Goal: Transaction & Acquisition: Purchase product/service

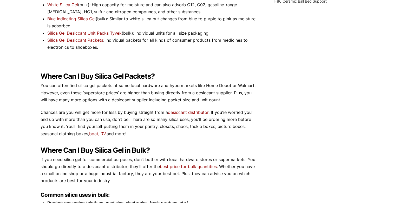
scroll to position [209, 0]
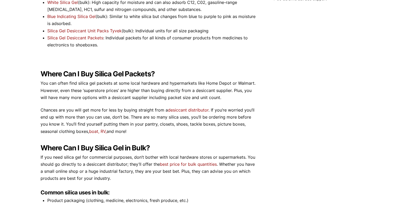
click at [181, 110] on link "desiccant distributor" at bounding box center [188, 109] width 41 height 5
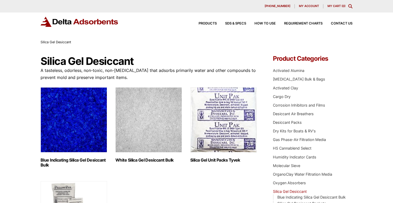
click at [154, 131] on img "Visit product category White Silica Gel Desiccant Bulk" at bounding box center [148, 119] width 67 height 65
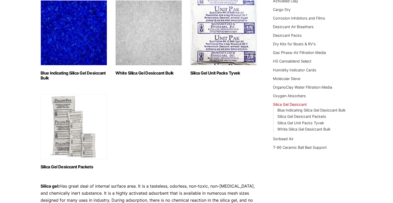
scroll to position [93, 0]
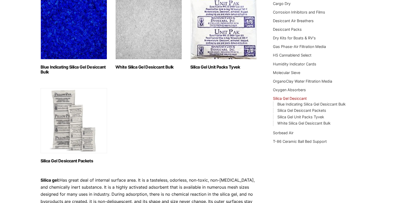
click at [72, 124] on img "Visit product category Silica Gel Desiccant Packets" at bounding box center [74, 120] width 67 height 65
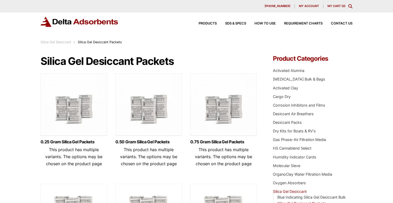
click at [158, 117] on img at bounding box center [148, 105] width 67 height 65
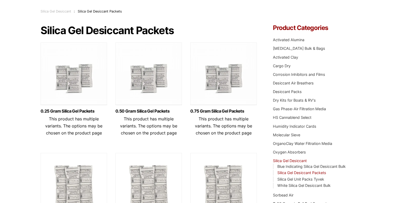
scroll to position [34, 0]
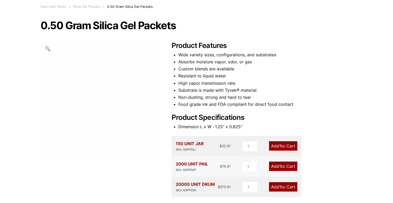
scroll to position [45, 0]
